Goal: Task Accomplishment & Management: Manage account settings

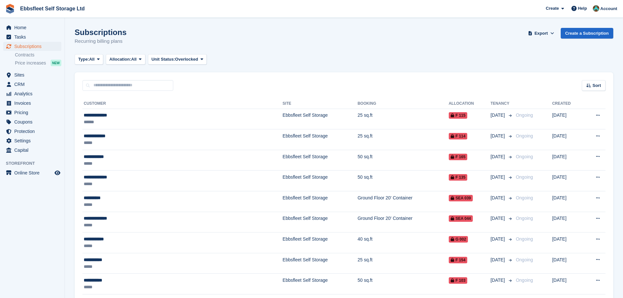
scroll to position [194, 0]
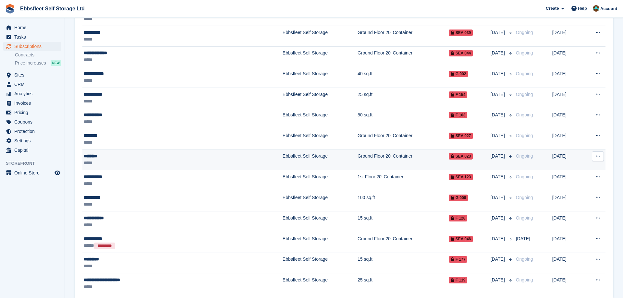
scroll to position [194, 0]
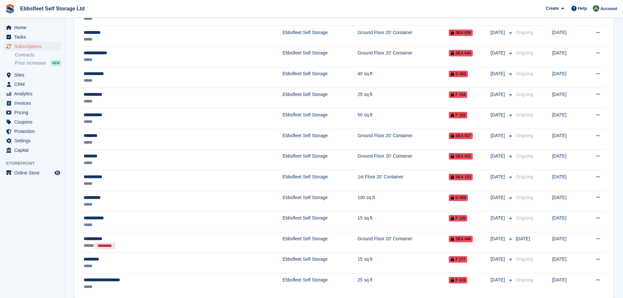
scroll to position [194, 0]
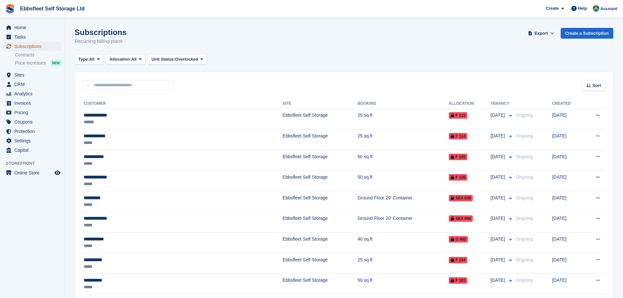
click at [39, 45] on span "Subscriptions" at bounding box center [33, 46] width 39 height 9
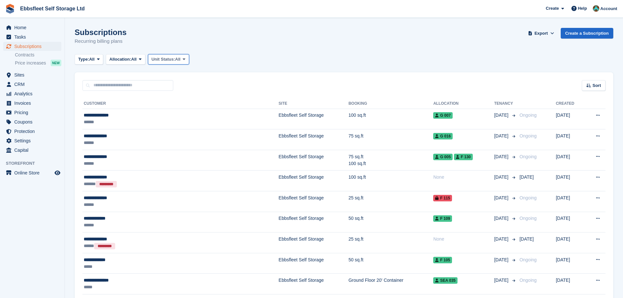
click at [185, 59] on span at bounding box center [183, 59] width 5 height 5
click at [176, 99] on link "Overlocked" at bounding box center [179, 98] width 56 height 12
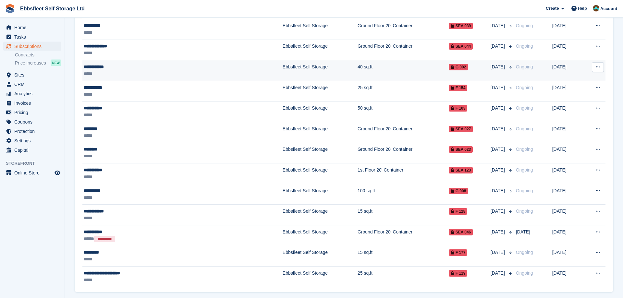
scroll to position [161, 0]
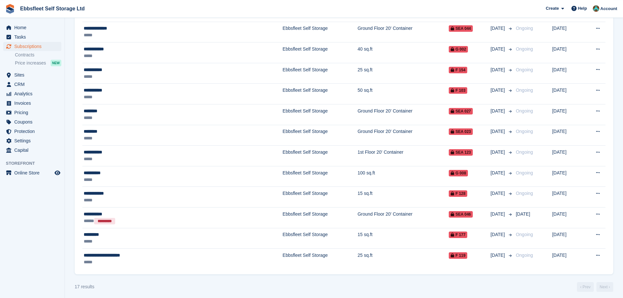
scroll to position [194, 0]
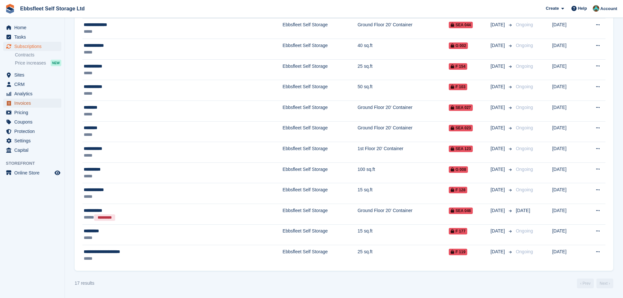
click at [32, 100] on span "Invoices" at bounding box center [33, 103] width 39 height 9
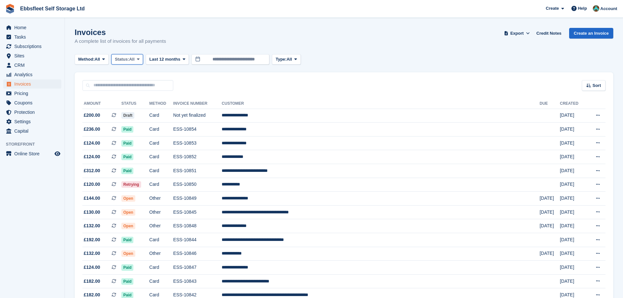
click at [143, 55] on button "Status: All" at bounding box center [127, 59] width 32 height 11
click at [143, 110] on link "Open" at bounding box center [142, 110] width 56 height 12
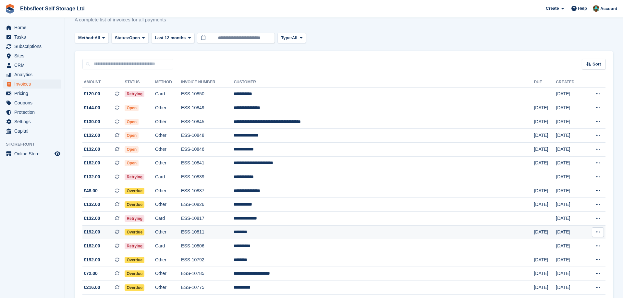
scroll to position [33, 0]
